Goal: Book appointment/travel/reservation

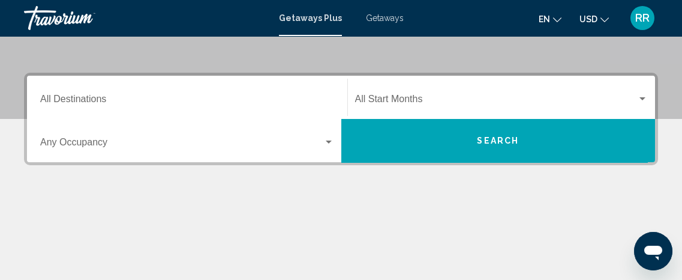
scroll to position [229, 0]
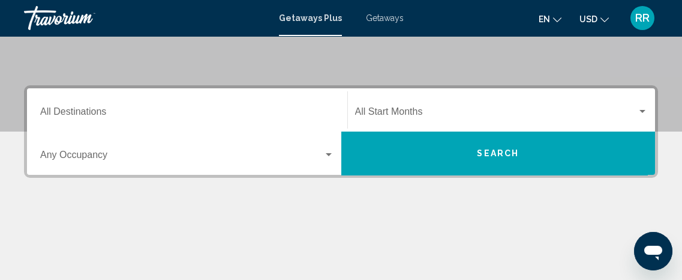
click at [74, 109] on input "Destination All Destinations" at bounding box center [187, 114] width 294 height 11
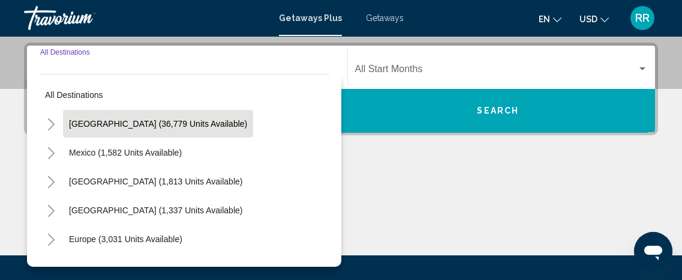
scroll to position [274, 0]
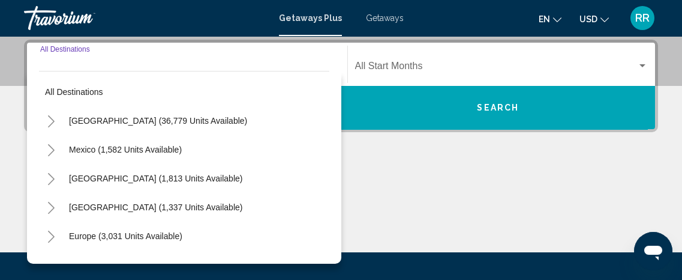
click at [50, 148] on icon "Toggle Mexico (1,582 units available)" at bounding box center [51, 150] width 9 height 12
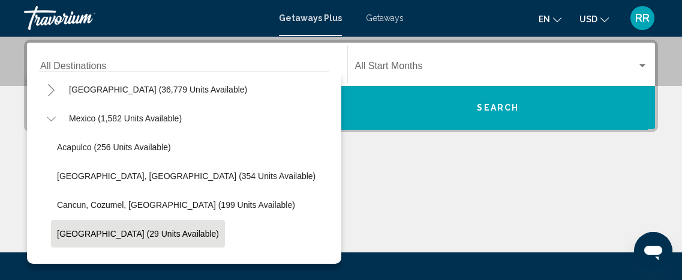
scroll to position [54, 0]
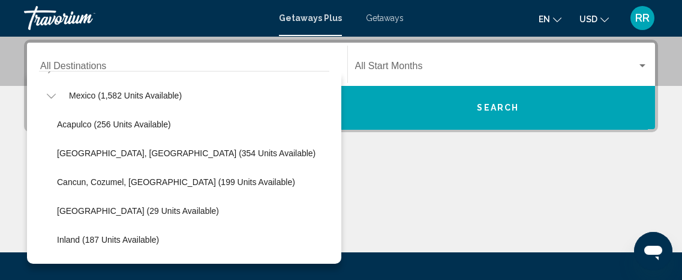
click at [85, 184] on span "Cancun, Cozumel, [GEOGRAPHIC_DATA] (199 units available)" at bounding box center [176, 182] width 238 height 10
type input "**********"
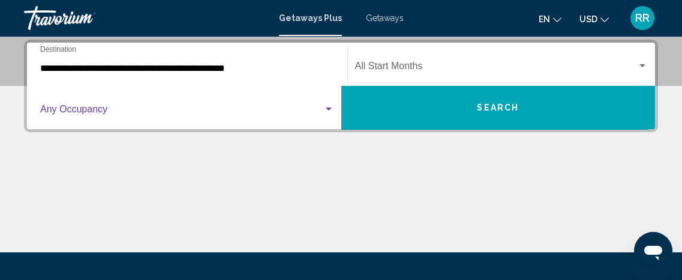
click at [330, 109] on div "Search widget" at bounding box center [329, 108] width 6 height 3
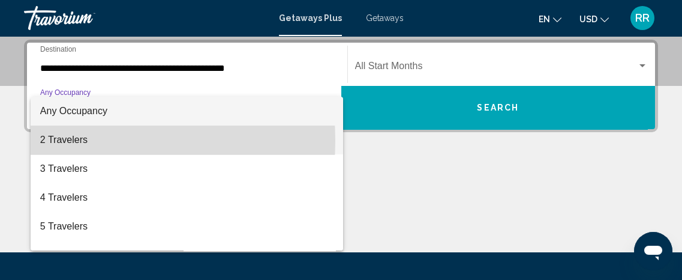
click at [68, 140] on span "2 Travelers" at bounding box center [187, 139] width 294 height 29
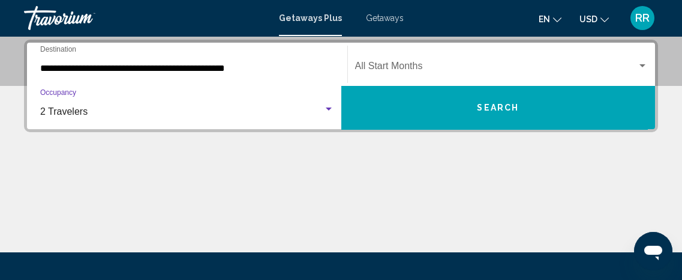
click at [641, 64] on div "Search widget" at bounding box center [642, 65] width 6 height 3
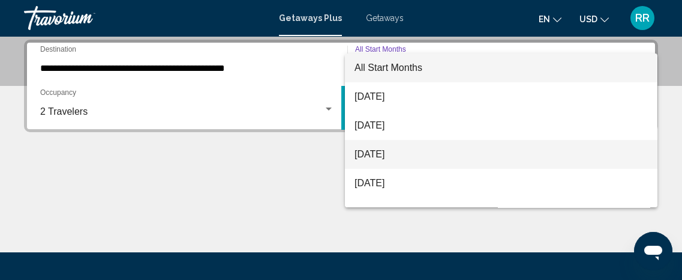
drag, startPoint x: 366, startPoint y: 153, endPoint x: 395, endPoint y: 147, distance: 30.0
click at [366, 154] on span "[DATE]" at bounding box center [501, 154] width 293 height 29
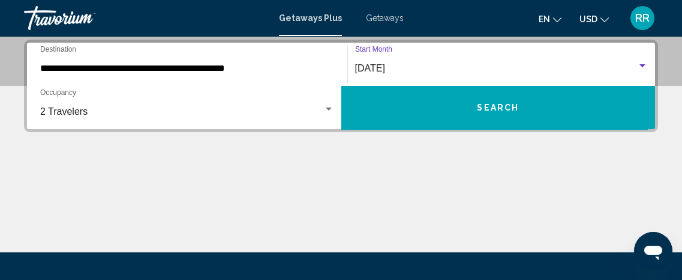
click at [410, 101] on button "Search" at bounding box center [498, 107] width 314 height 43
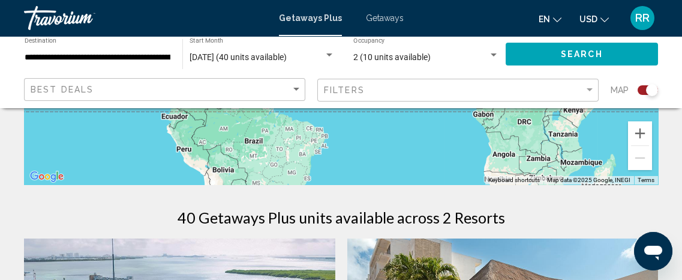
scroll to position [272, 0]
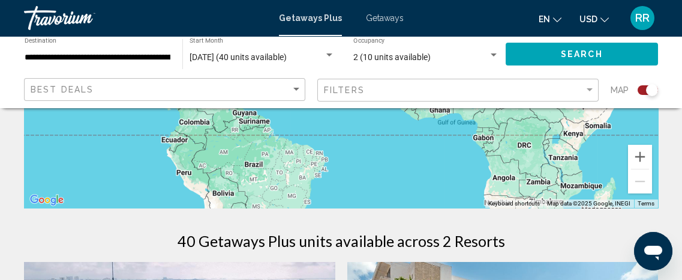
click at [382, 18] on span "Getaways" at bounding box center [385, 18] width 38 height 10
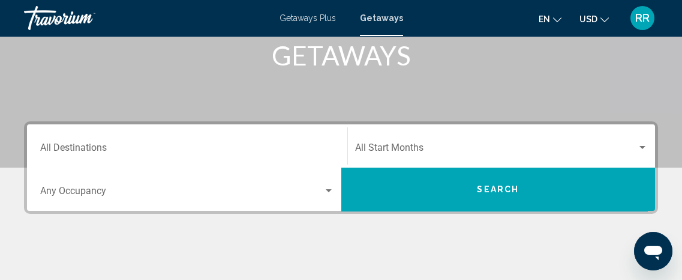
scroll to position [218, 0]
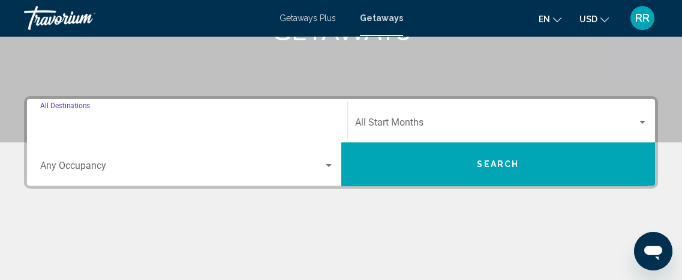
click at [80, 122] on input "Destination All Destinations" at bounding box center [187, 124] width 294 height 11
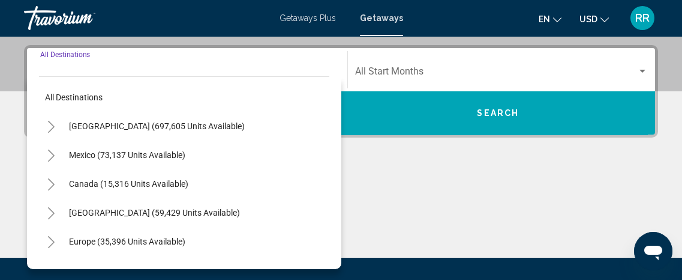
scroll to position [274, 0]
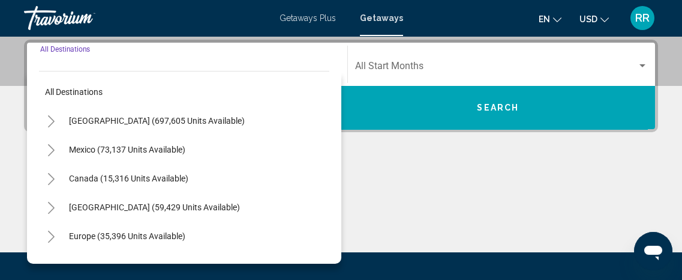
click at [52, 123] on icon "Toggle United States (697,605 units available)" at bounding box center [51, 121] width 9 height 12
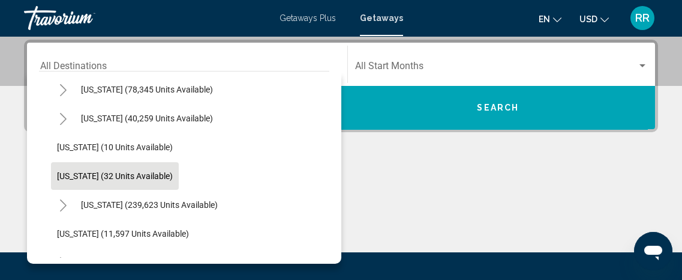
scroll to position [163, 0]
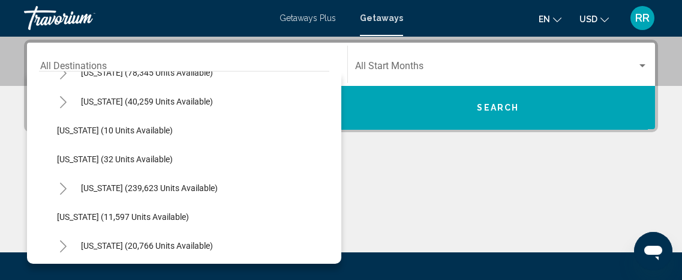
click at [92, 184] on span "[US_STATE] (239,623 units available)" at bounding box center [149, 188] width 137 height 10
type input "**********"
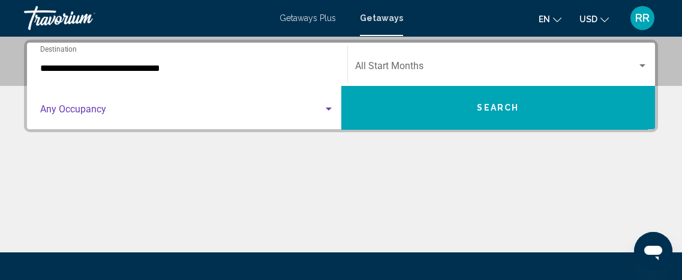
click at [307, 112] on span "Search widget" at bounding box center [181, 111] width 283 height 11
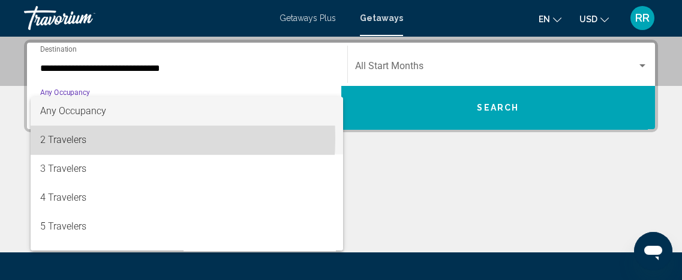
click at [74, 138] on span "2 Travelers" at bounding box center [187, 139] width 294 height 29
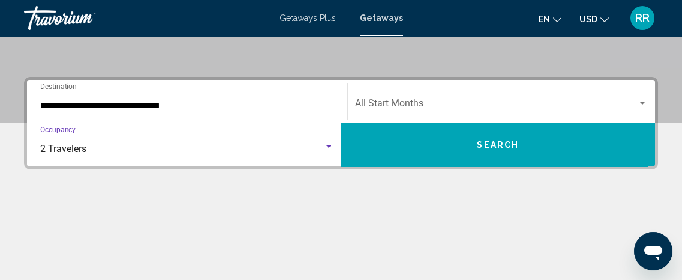
scroll to position [220, 0]
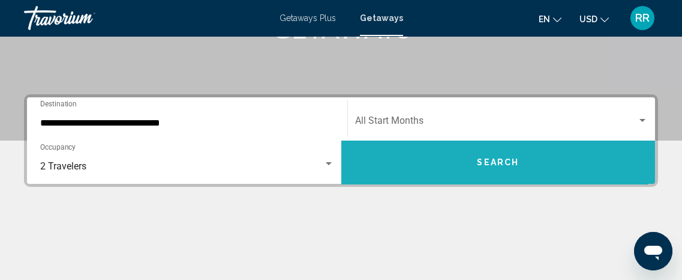
click at [502, 163] on span "Search" at bounding box center [498, 163] width 42 height 10
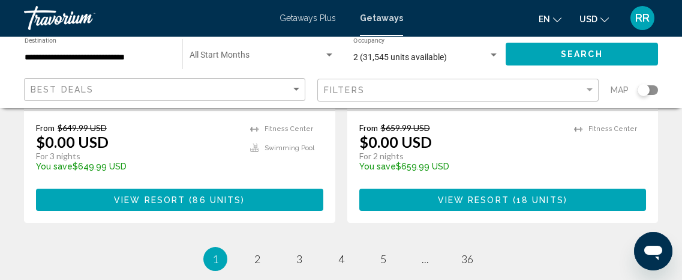
scroll to position [2473, 0]
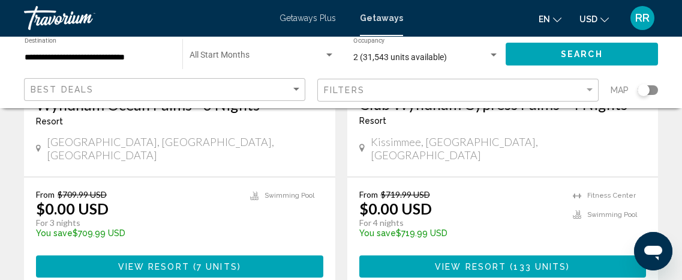
scroll to position [2454, 0]
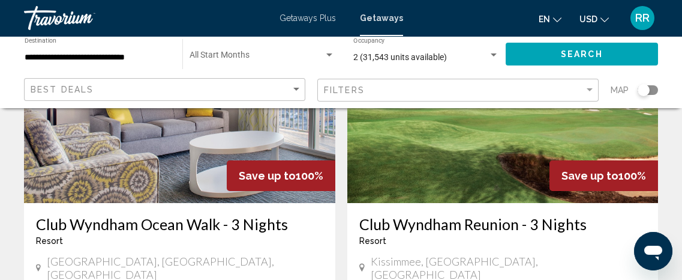
scroll to position [163, 0]
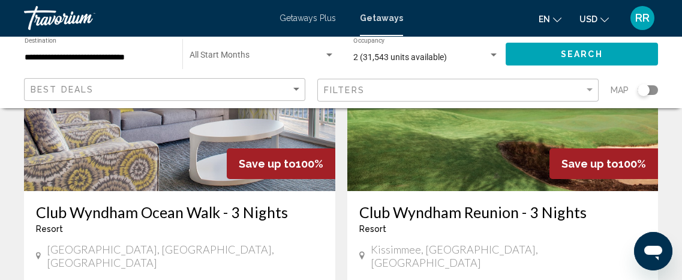
click at [436, 156] on img "Main content" at bounding box center [502, 95] width 311 height 192
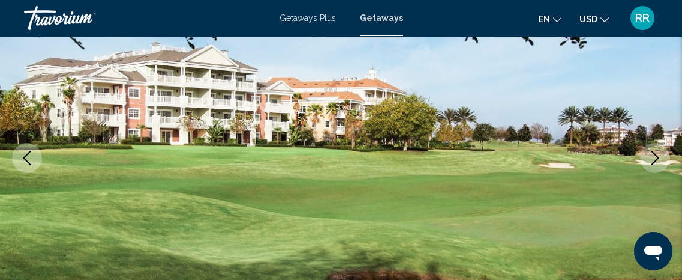
scroll to position [181, 0]
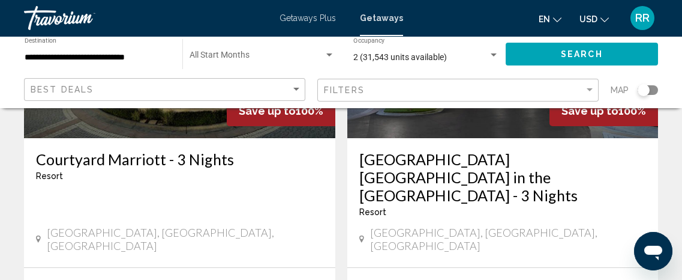
scroll to position [502, 0]
